Goal: Navigation & Orientation: Find specific page/section

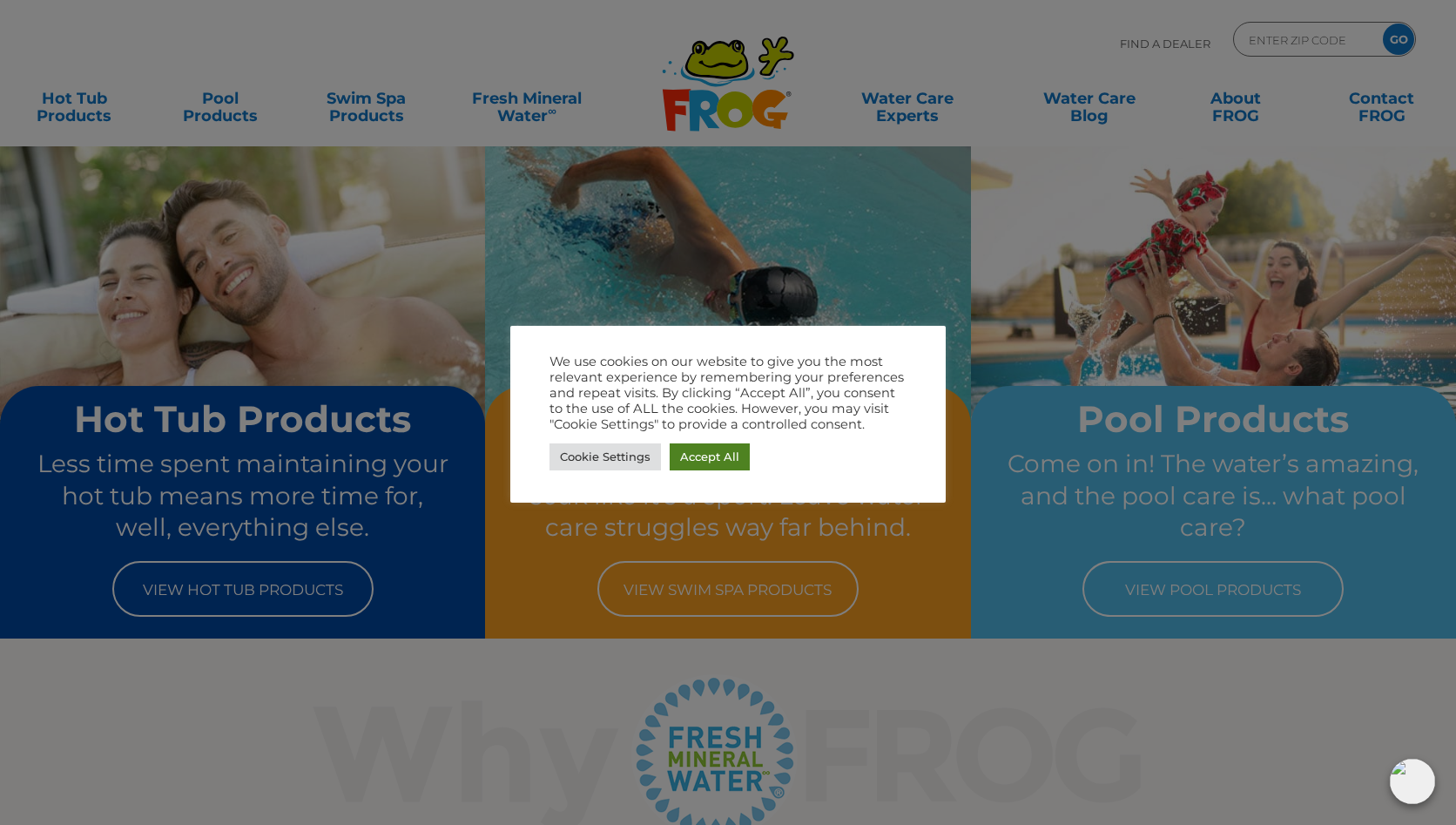
click at [691, 458] on link "Accept All" at bounding box center [709, 457] width 80 height 27
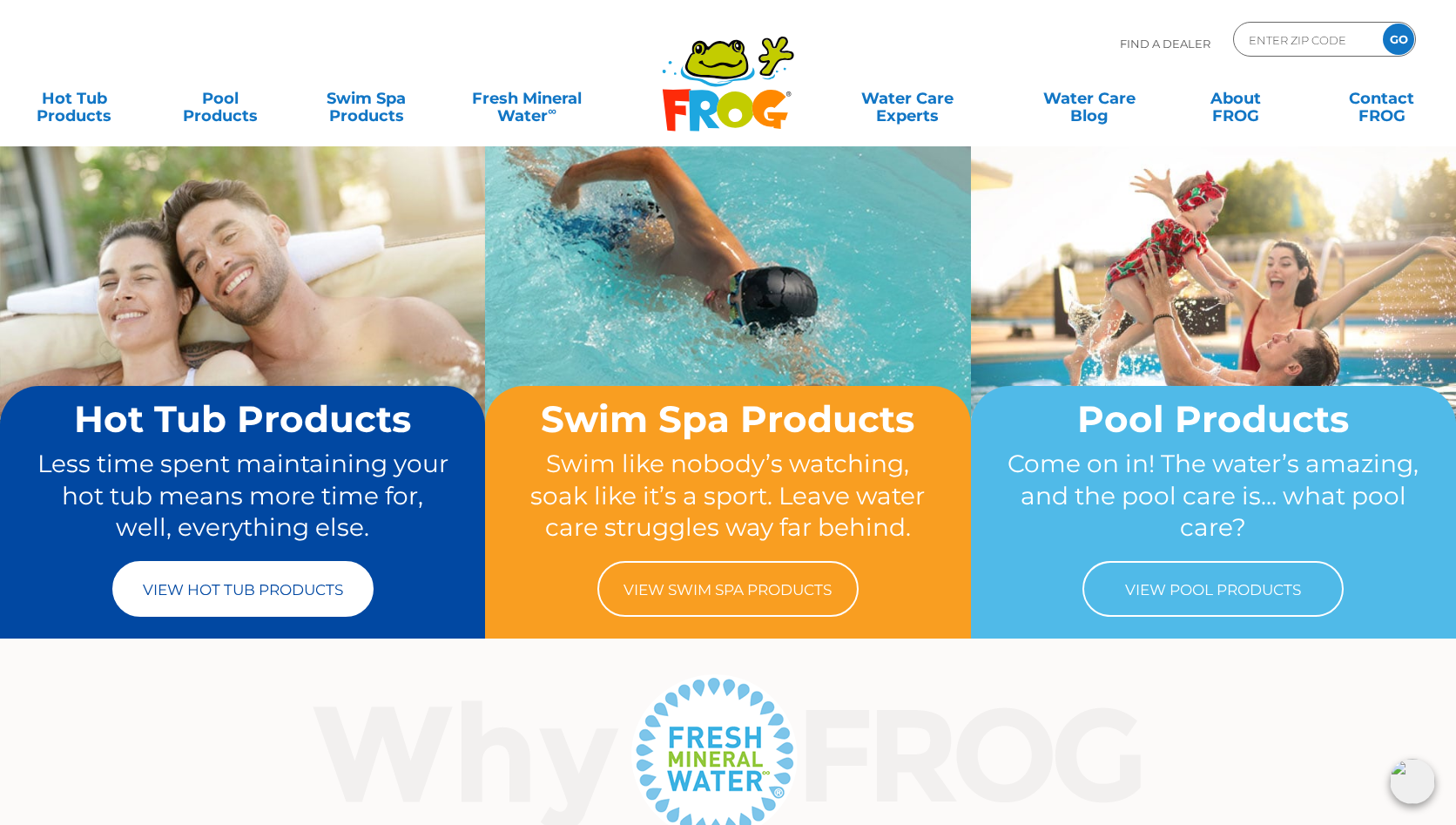
click at [319, 587] on link "View Hot Tub Products" at bounding box center [243, 589] width 262 height 56
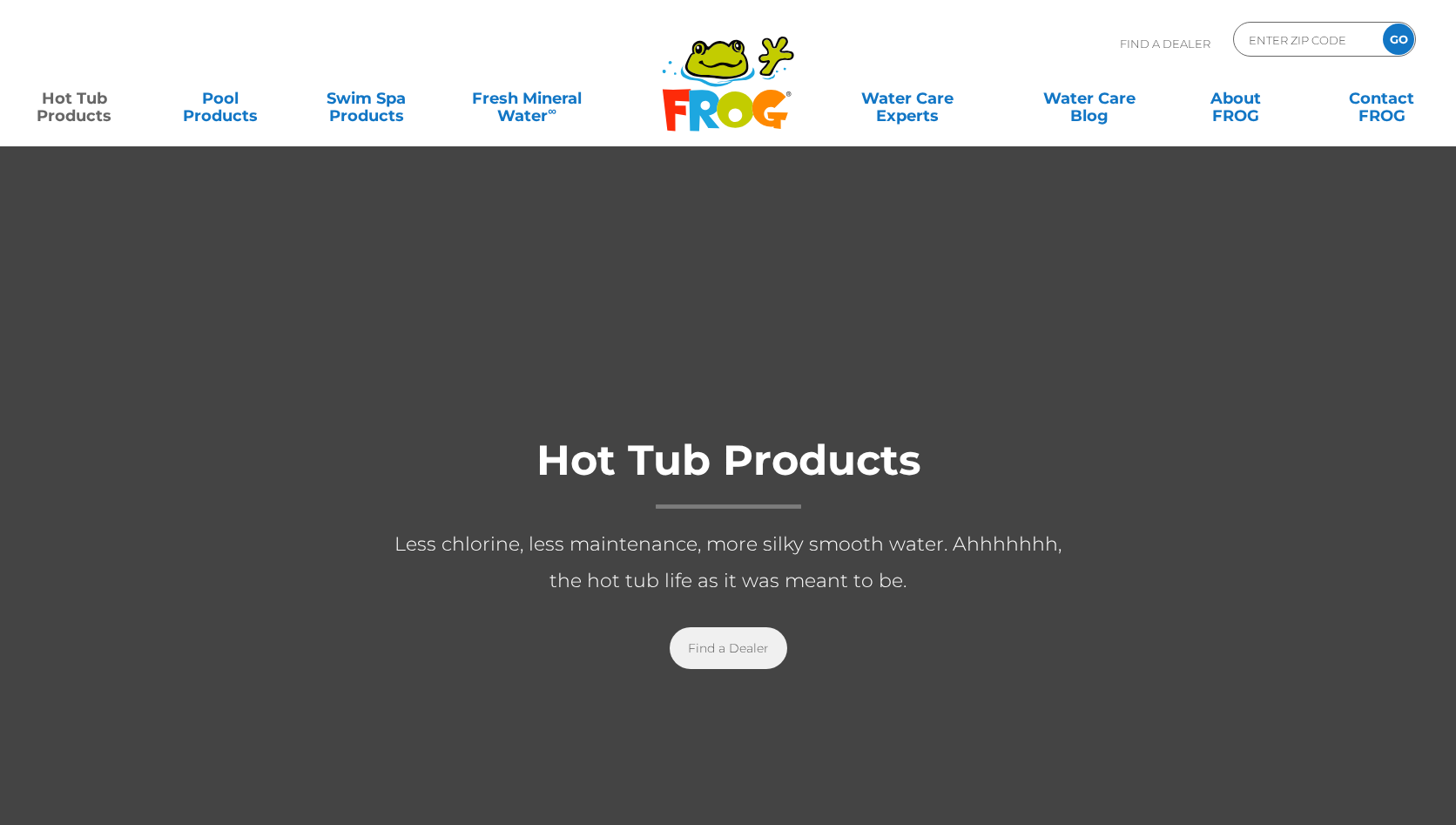
click at [708, 653] on link "Find a Dealer" at bounding box center [728, 648] width 118 height 42
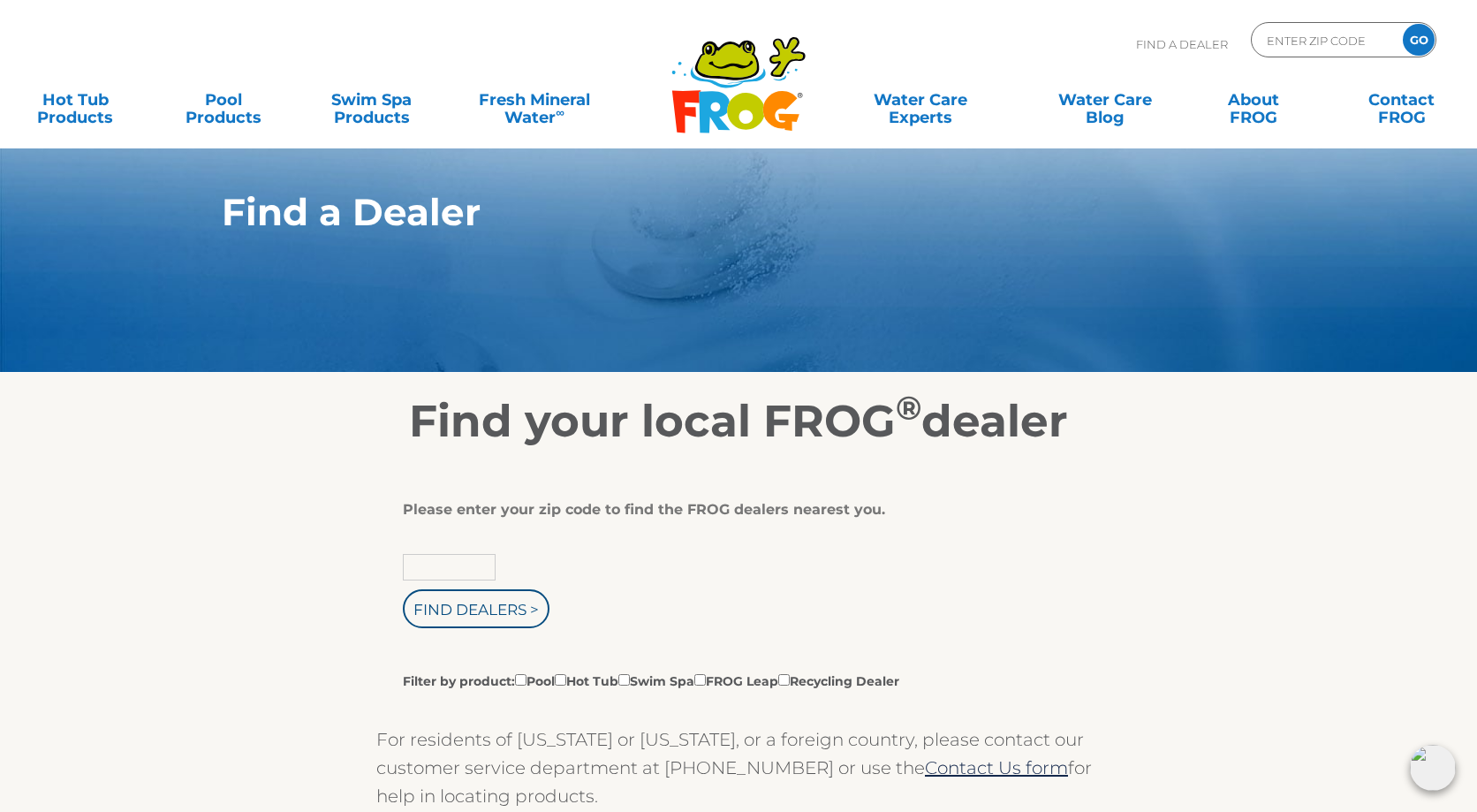
click at [466, 568] on input "text" at bounding box center [450, 566] width 93 height 26
type input "910"
type input "91030"
click at [435, 607] on input "Find Dealers >" at bounding box center [477, 609] width 147 height 39
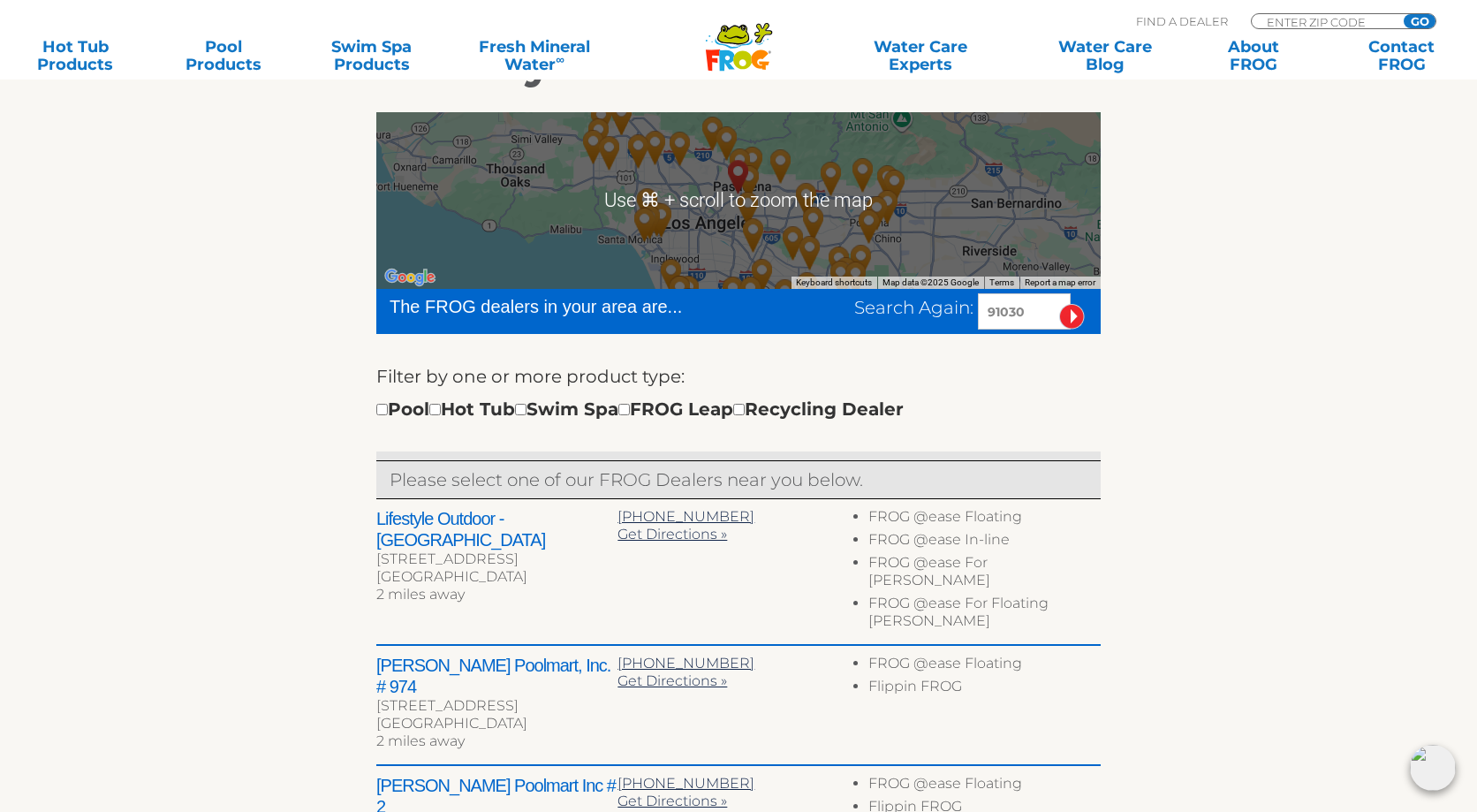
scroll to position [360, 0]
